Goal: Information Seeking & Learning: Learn about a topic

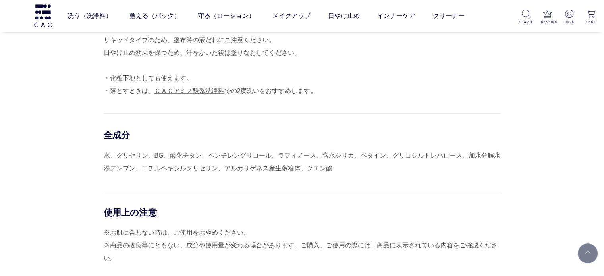
scroll to position [834, 0]
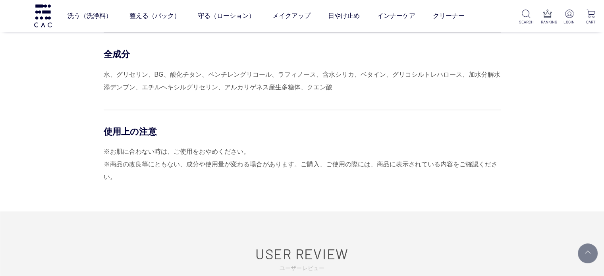
drag, startPoint x: 391, startPoint y: 1, endPoint x: 284, endPoint y: 98, distance: 144.8
click at [284, 98] on div "使用方法 容器を軽く振ってから適量を手にとり、スキンケアなどで整えたお肌にムラのないようなじませてください。 ※顔への使用の場合、10円硬貨大程度の量が目安で…" at bounding box center [302, 46] width 397 height 276
click at [104, 139] on div "使用方法 容器を軽く振ってから適量を手にとり、スキンケアなどで整えたお肌にムラのないようなじませてください。 ※顔への使用の場合、10円硬貨大程度の量が目安で…" at bounding box center [302, 59] width 397 height 303
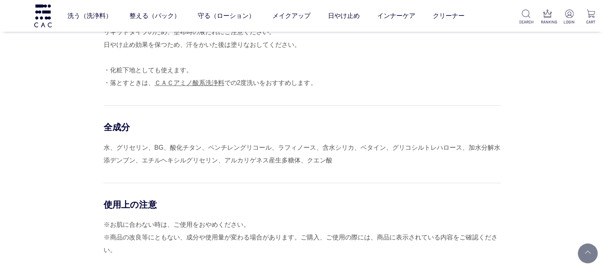
scroll to position [715, 0]
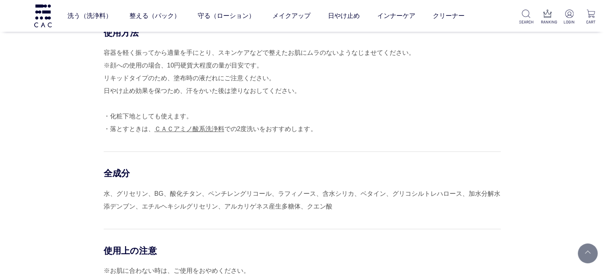
click at [418, 147] on div "使用方法 容器を軽く振ってから適量を手にとり、スキンケアなどで整えたお肌にムラのないようなじませてください。 ※顔への使用の場合、10円硬貨大程度の量が目安で…" at bounding box center [302, 165] width 397 height 276
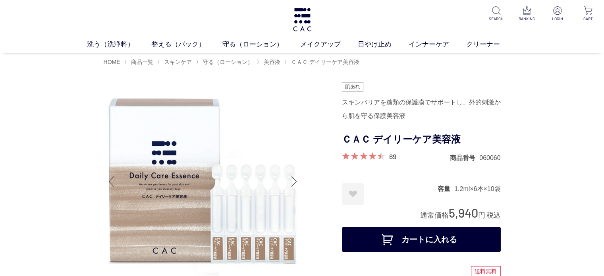
click at [302, 33] on p at bounding box center [302, 19] width 21 height 39
click at [305, 24] on img at bounding box center [302, 19] width 21 height 23
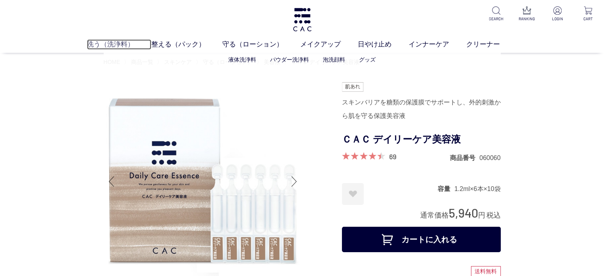
click at [109, 46] on link "洗う（洗浄料）" at bounding box center [119, 44] width 64 height 10
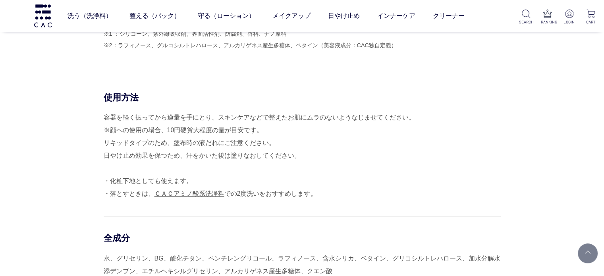
scroll to position [596, 0]
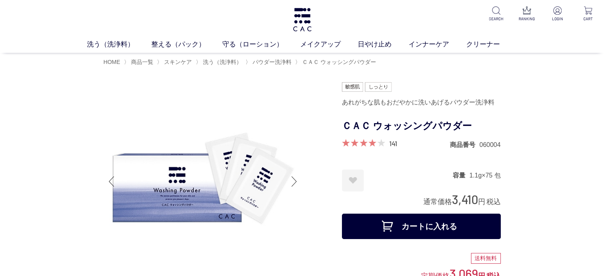
click at [313, 21] on div "洗う（洗浄料） 液体洗浄料 パウダー洗浄料 泡洗顔料 グッズ 整える（パック） フェイスパック ヘアパック 守る（ローション） 保湿化粧水 柔軟化粧水 美容液…" at bounding box center [302, 26] width 604 height 53
click at [289, 21] on div "洗う（洗浄料） 液体洗浄料 パウダー洗浄料 泡洗顔料 グッズ 整える（パック） フェイスパック ヘアパック 守る（ローション） 保湿化粧水 柔軟化粧水 美容液…" at bounding box center [302, 26] width 604 height 53
click at [310, 21] on img at bounding box center [302, 19] width 21 height 23
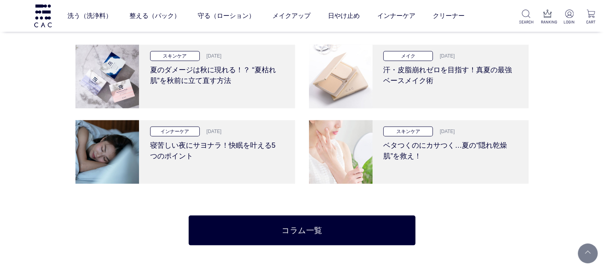
scroll to position [1628, 0]
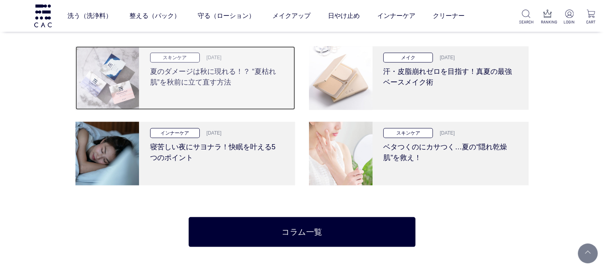
click at [216, 90] on div "スキンケア [DATE] 夏のダメージは秋に現れる！？ “夏枯れ肌”を秋前に立て直す方法" at bounding box center [216, 78] width 154 height 64
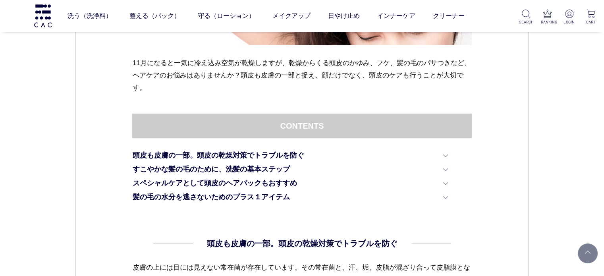
scroll to position [318, 0]
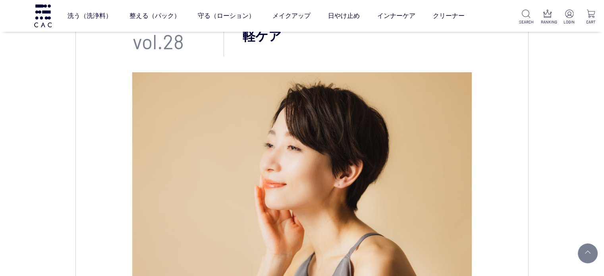
scroll to position [79, 0]
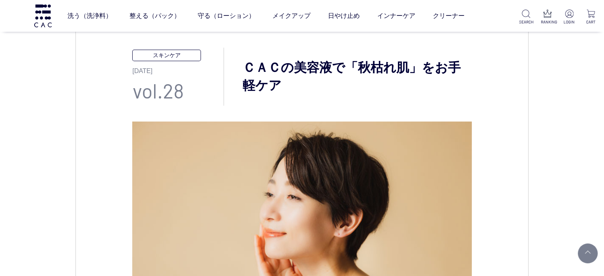
drag, startPoint x: 326, startPoint y: 178, endPoint x: 19, endPoint y: 180, distance: 306.9
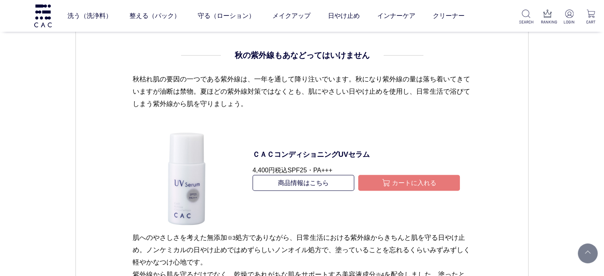
scroll to position [1509, 0]
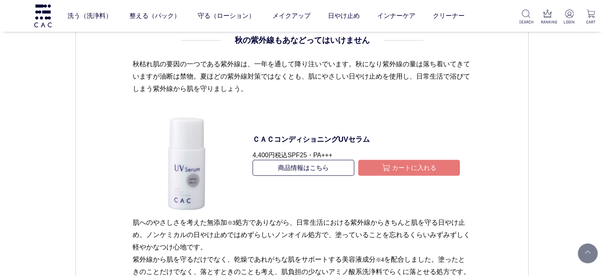
scroll to position [1310, 0]
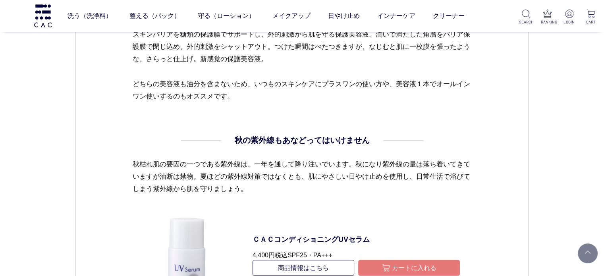
click at [393, 165] on p "秋枯れ肌の要因の一つである紫外線は、一年を通して降り注いでいます。秋になり紫外線の量は落ち着いてきていますが油断は禁物。夏ほどの紫外線対策ではなくとも、肌にや…" at bounding box center [301, 183] width 339 height 50
